Goal: Task Accomplishment & Management: Manage account settings

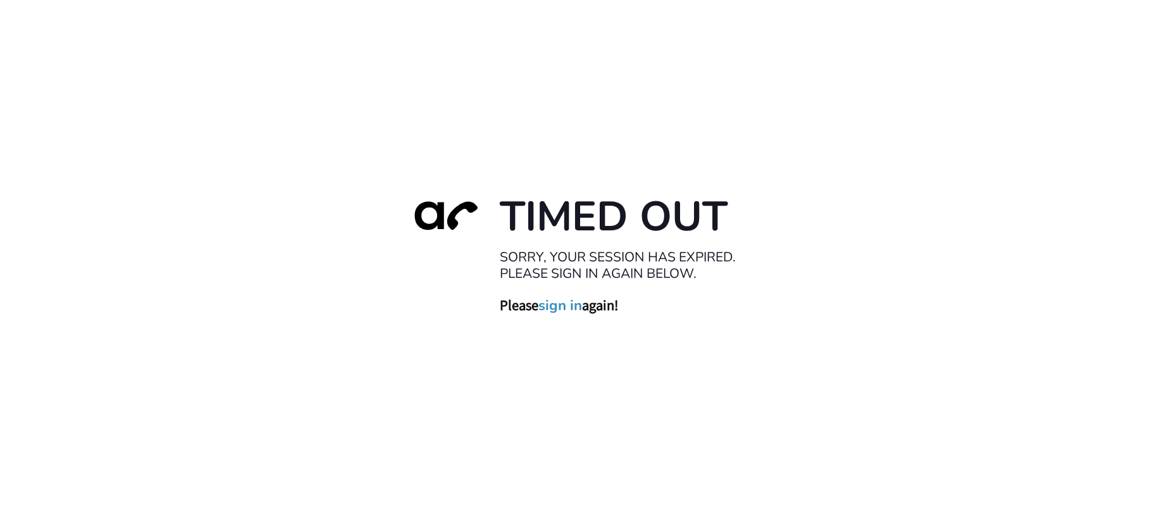
click at [562, 309] on link "sign in" at bounding box center [561, 305] width 44 height 18
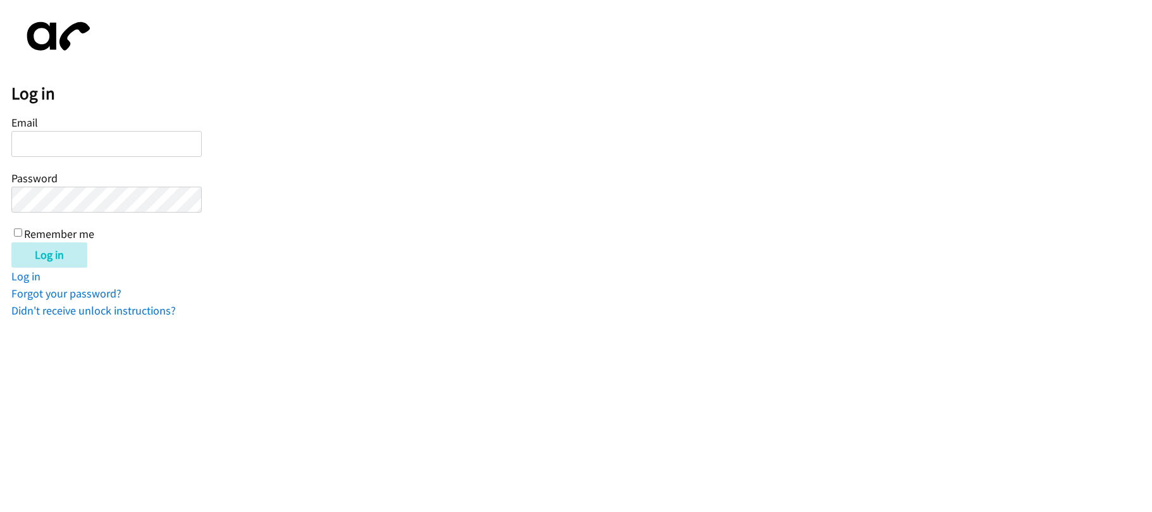
click at [104, 147] on input "Email" at bounding box center [106, 144] width 190 height 26
type input "[EMAIL_ADDRESS][DOMAIN_NAME]"
click at [11, 242] on input "Log in" at bounding box center [49, 254] width 76 height 25
